Goal: Transaction & Acquisition: Purchase product/service

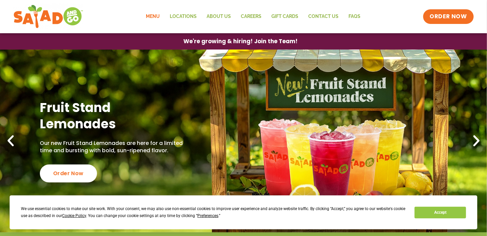
click at [152, 18] on link "Menu" at bounding box center [153, 16] width 24 height 15
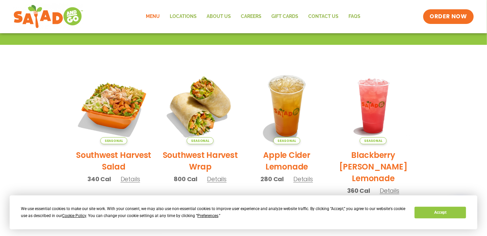
scroll to position [133, 0]
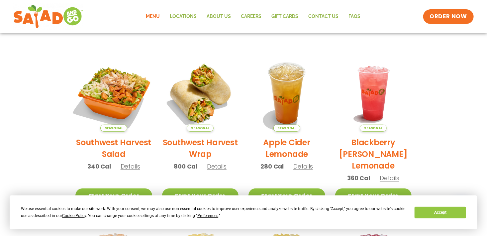
click at [109, 99] on img at bounding box center [114, 93] width 90 height 90
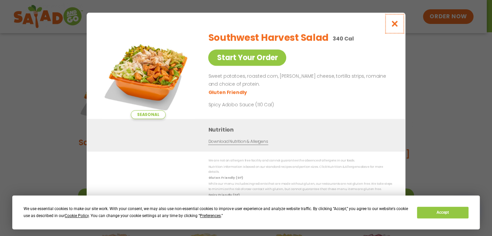
click at [394, 25] on icon "Close modal" at bounding box center [395, 23] width 8 height 7
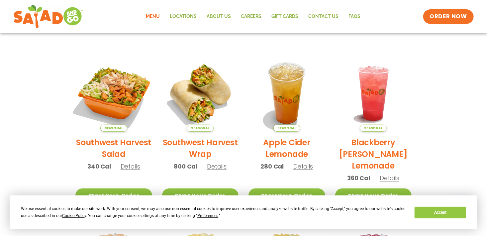
click at [113, 98] on img at bounding box center [114, 93] width 90 height 90
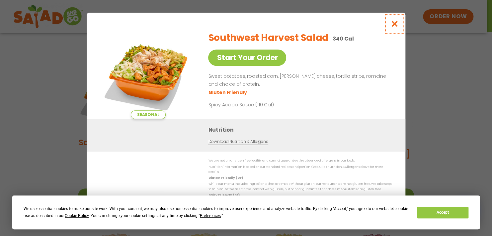
click at [395, 26] on icon "Close modal" at bounding box center [395, 23] width 8 height 7
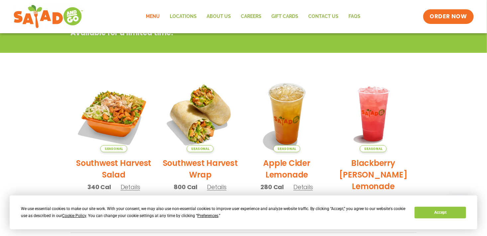
scroll to position [112, 0]
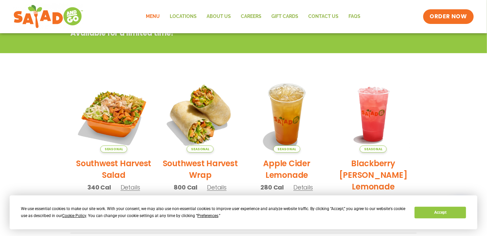
click at [150, 15] on link "Menu" at bounding box center [153, 16] width 24 height 15
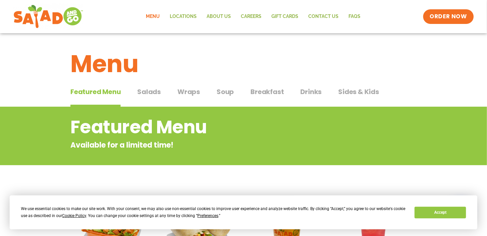
click at [150, 94] on span "Salads" at bounding box center [149, 92] width 24 height 10
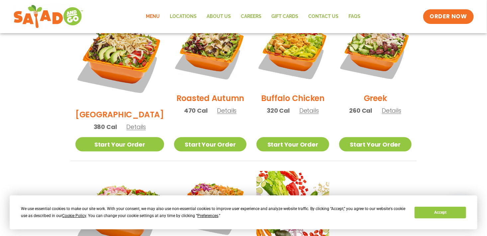
scroll to position [387, 0]
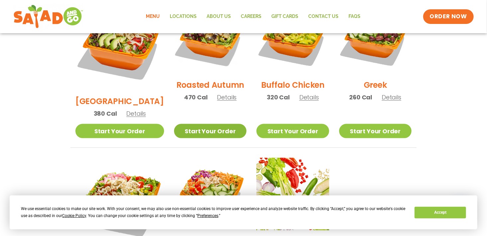
click at [218, 124] on link "Start Your Order" at bounding box center [210, 131] width 72 height 14
